Goal: Information Seeking & Learning: Find contact information

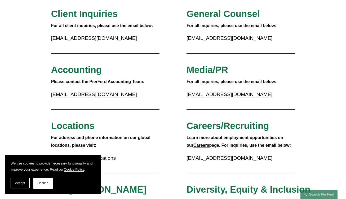
scroll to position [106, 0]
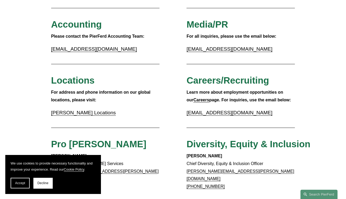
click at [109, 115] on link "Pierson Ferdinand Locations" at bounding box center [83, 113] width 65 height 6
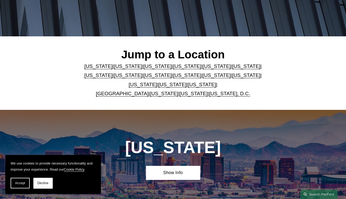
scroll to position [106, 0]
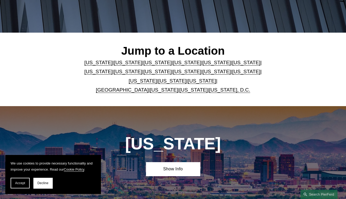
click at [203, 72] on link "[US_STATE]" at bounding box center [217, 72] width 28 height 6
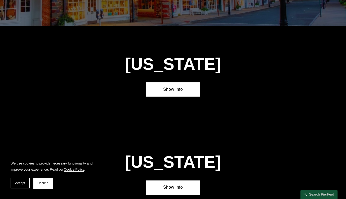
scroll to position [1205, 0]
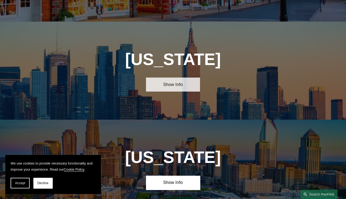
click at [170, 77] on link "Show Info" at bounding box center [173, 84] width 54 height 14
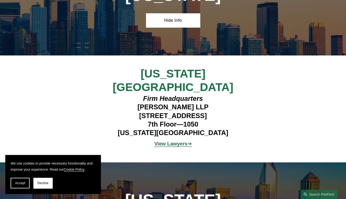
scroll to position [1285, 0]
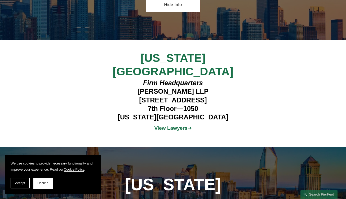
click at [165, 125] on strong "View Lawyers" at bounding box center [170, 128] width 33 height 6
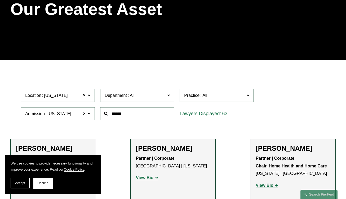
scroll to position [79, 0]
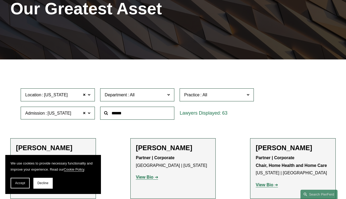
click at [64, 97] on span "Location New York" at bounding box center [55, 94] width 61 height 7
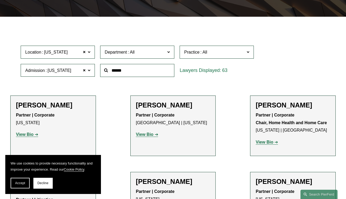
scroll to position [159, 0]
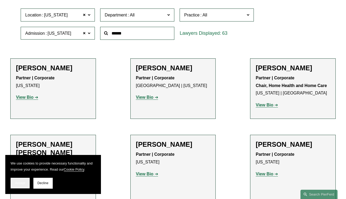
click at [21, 186] on button "Accept" at bounding box center [20, 183] width 19 height 11
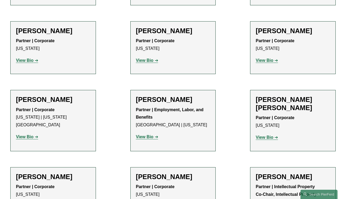
scroll to position [875, 0]
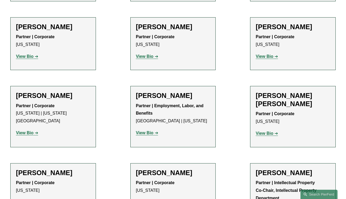
click at [145, 131] on strong "View Bio" at bounding box center [145, 133] width 18 height 5
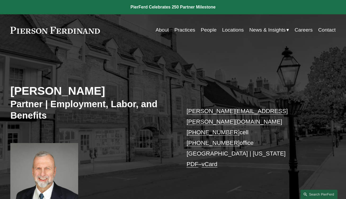
click at [195, 161] on link "PDF" at bounding box center [193, 164] width 12 height 7
click at [235, 30] on link "Locations" at bounding box center [233, 30] width 22 height 10
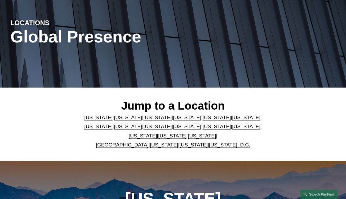
scroll to position [53, 0]
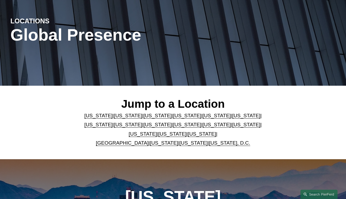
click at [203, 124] on link "[US_STATE]" at bounding box center [217, 125] width 28 height 6
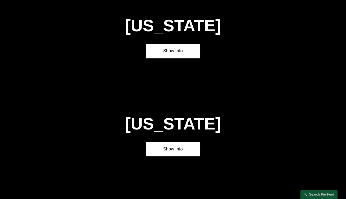
scroll to position [1205, 0]
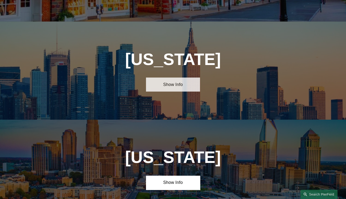
click at [185, 77] on link "Show Info" at bounding box center [173, 84] width 54 height 14
